Goal: Register for event/course

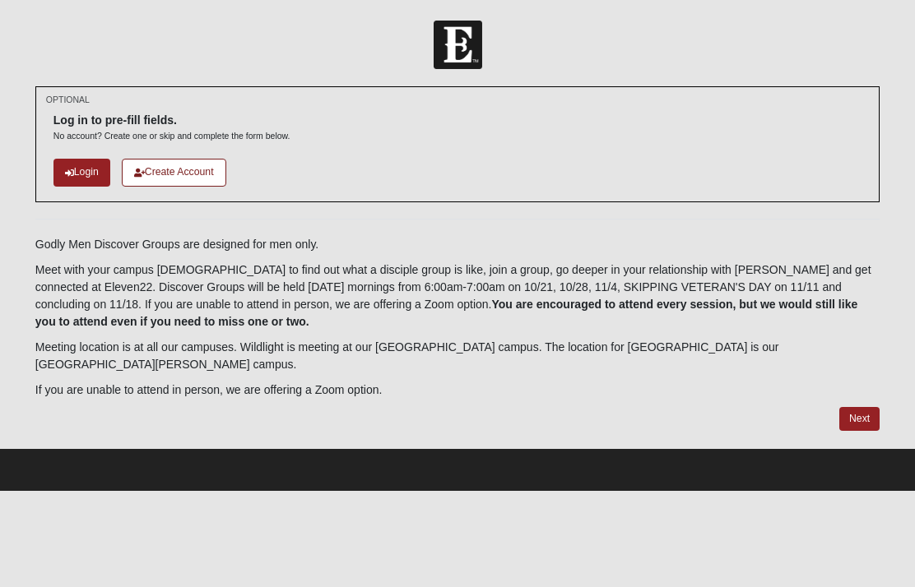
click at [72, 170] on icon at bounding box center [69, 173] width 9 height 9
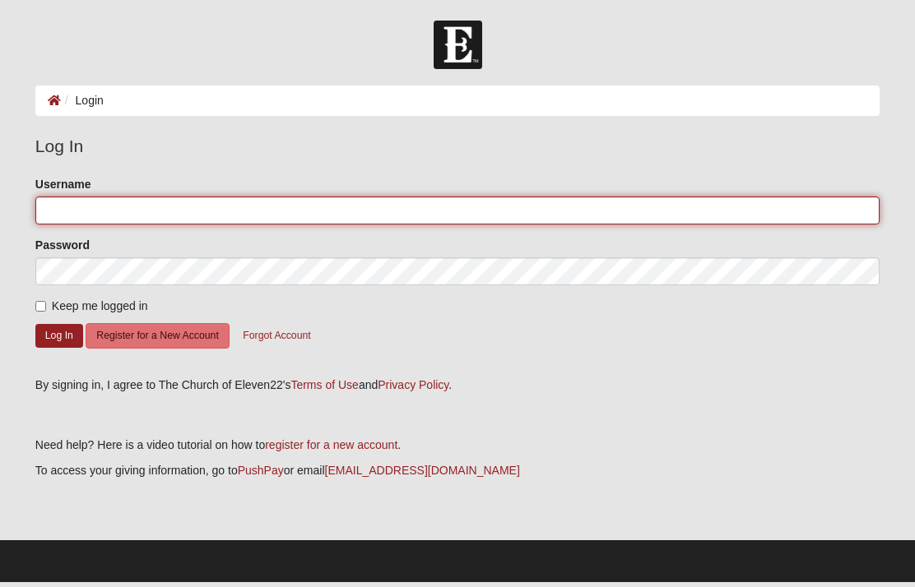
click at [330, 213] on input "Username" at bounding box center [457, 211] width 844 height 28
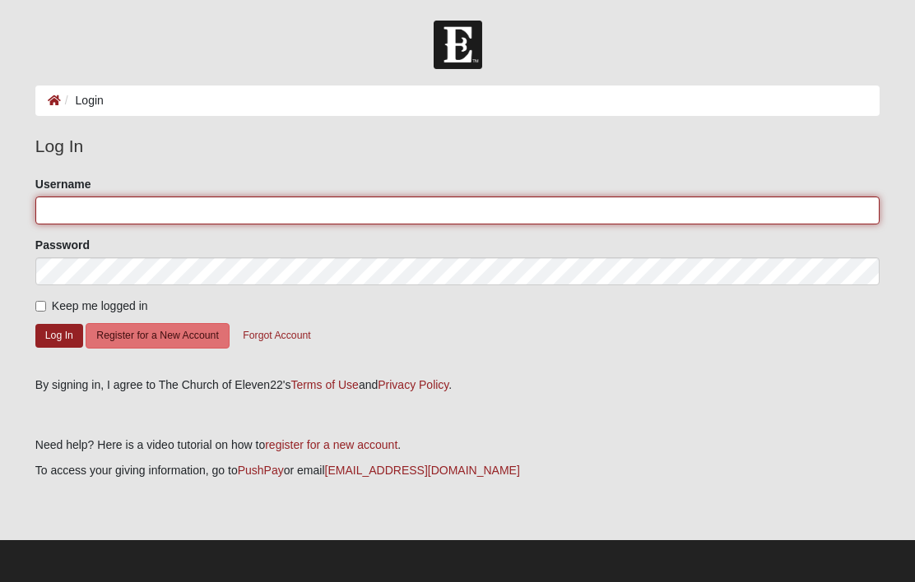
type input "Rlchasse48"
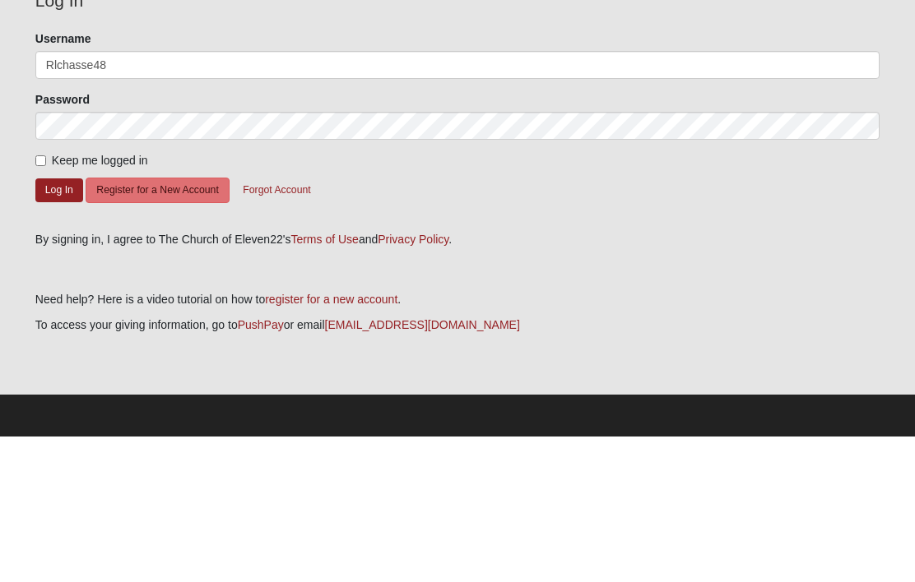
click at [62, 324] on button "Log In" at bounding box center [59, 336] width 48 height 24
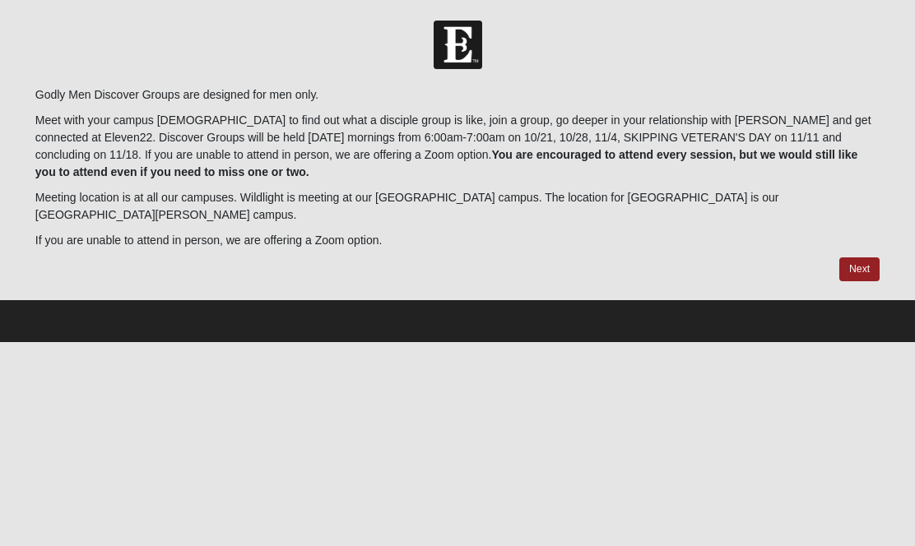
click at [860, 262] on link "Next" at bounding box center [859, 270] width 40 height 24
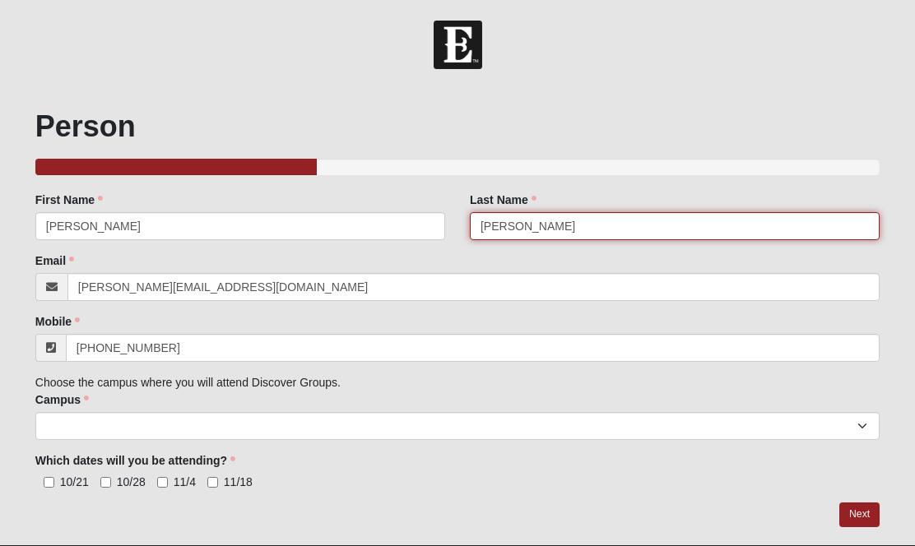
click at [594, 228] on input "Chasse" at bounding box center [675, 226] width 410 height 28
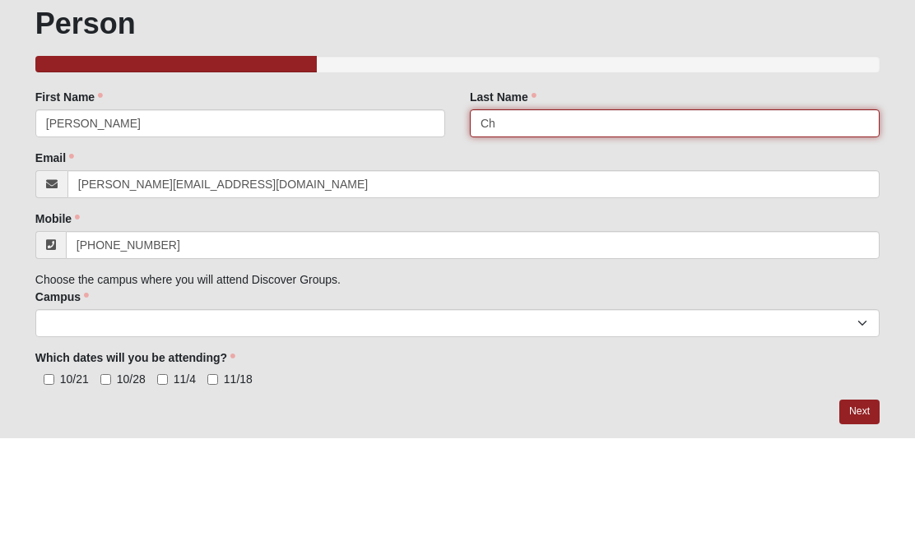
type input "C"
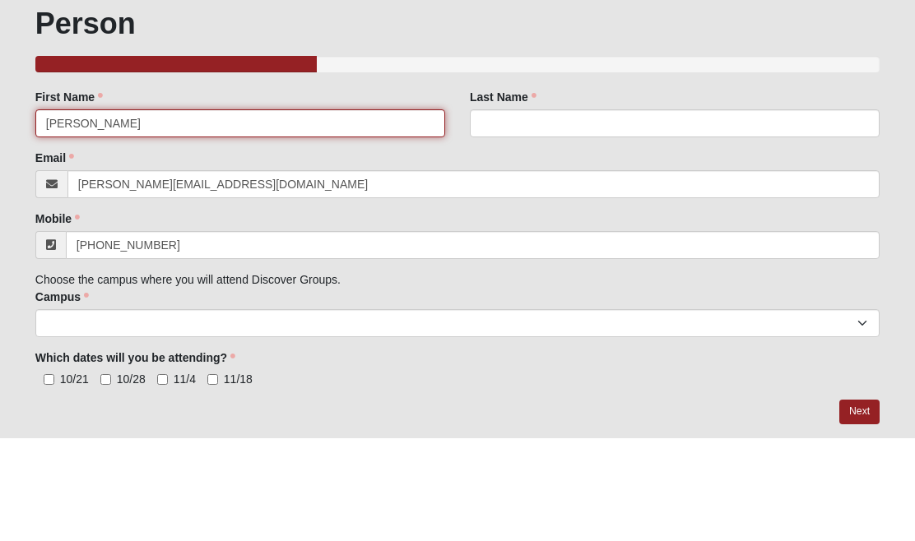
click at [150, 212] on input "Richard" at bounding box center [240, 226] width 410 height 28
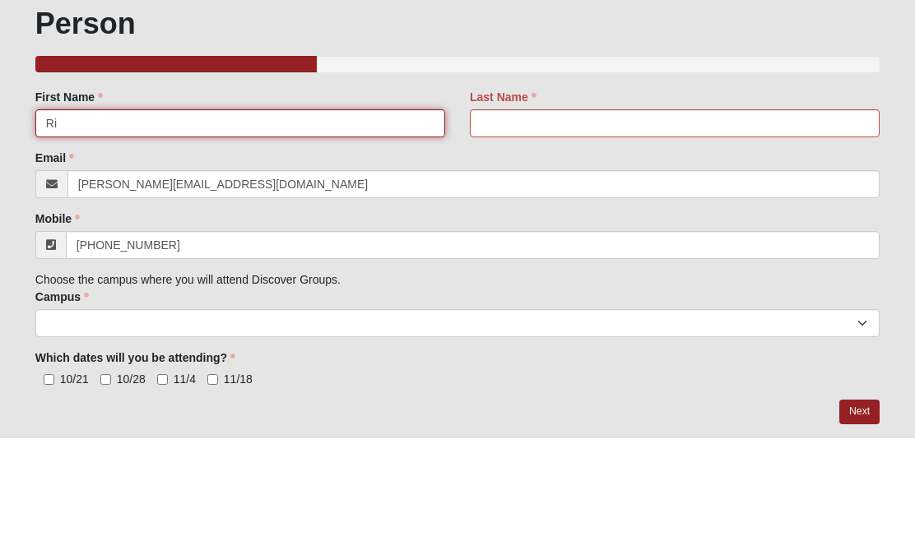
type input "R"
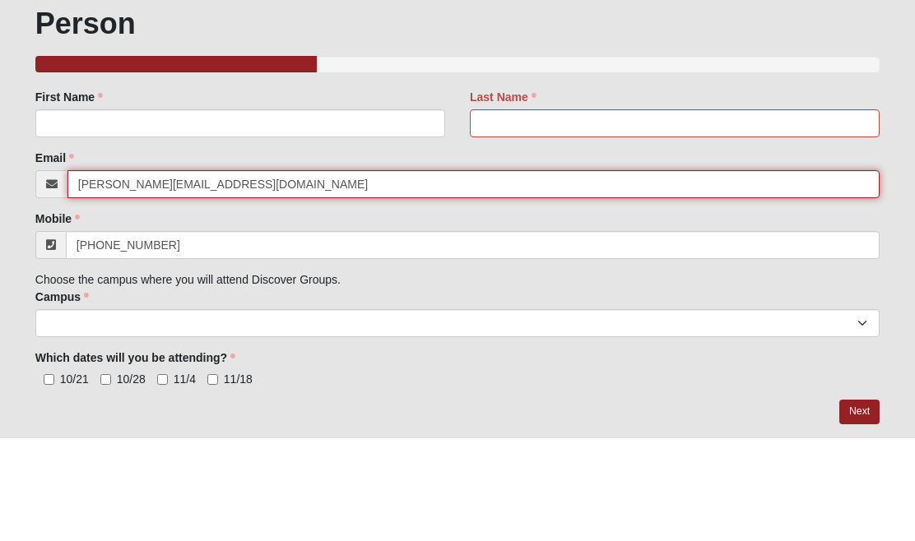
click at [266, 273] on input "Richard@HopeOfJoe.com" at bounding box center [473, 287] width 812 height 28
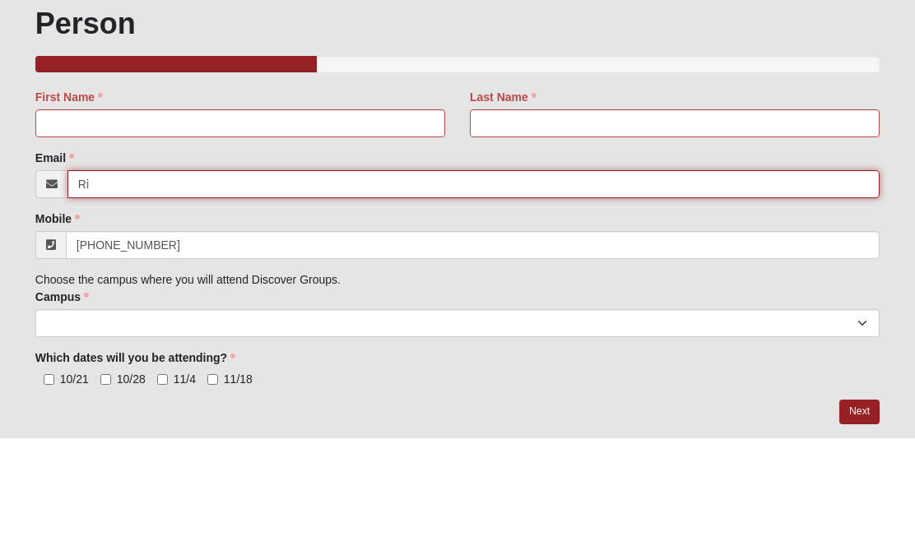
type input "R"
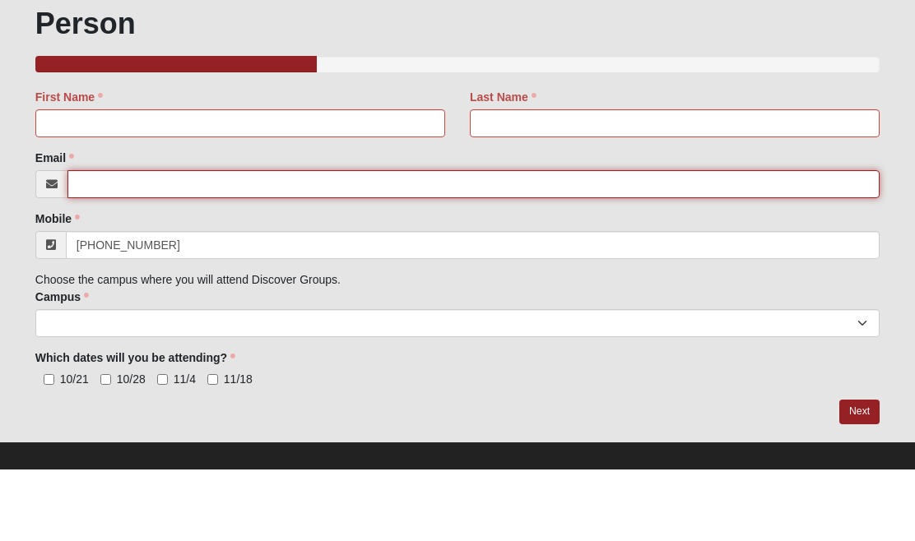
scroll to position [44, 0]
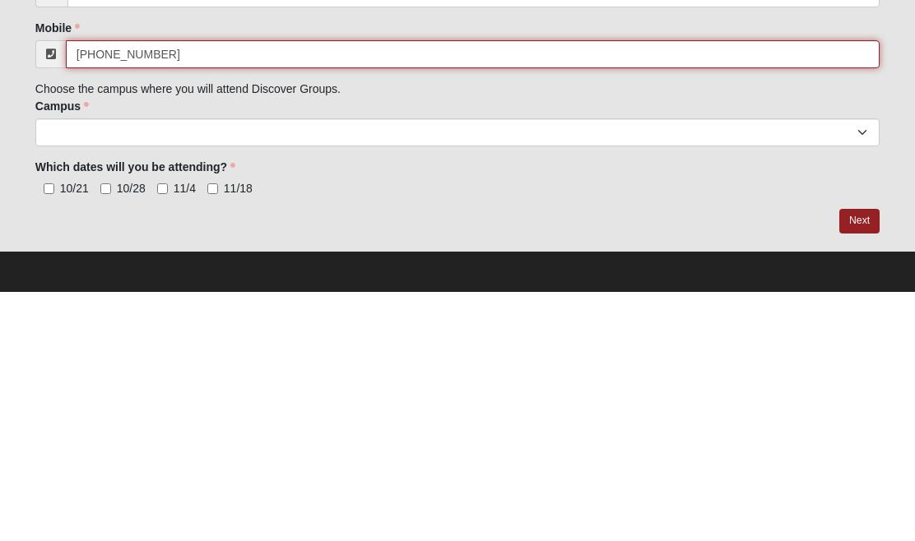
click at [184, 290] on input "(904) 250-0877" at bounding box center [473, 304] width 814 height 28
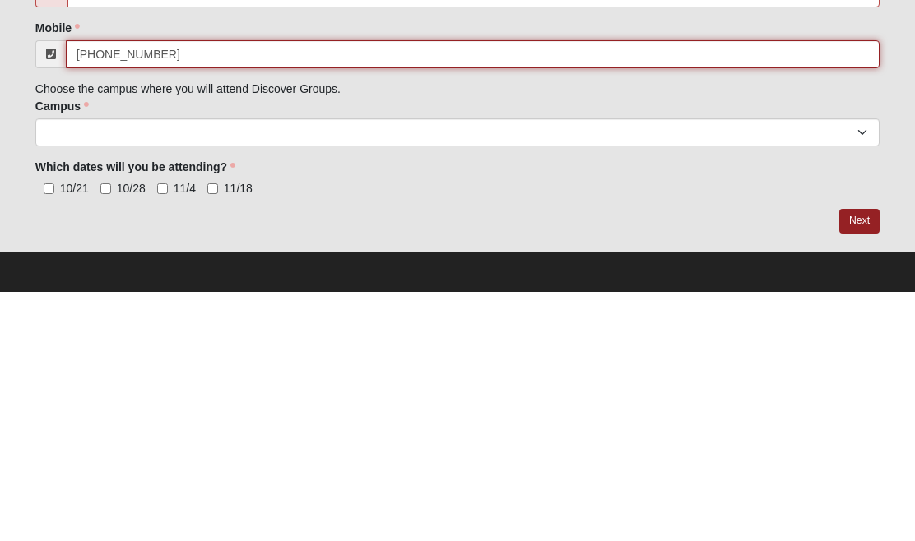
click at [212, 290] on input "(904) 250-0877" at bounding box center [473, 304] width 814 height 28
type input "("
